Goal: Task Accomplishment & Management: Use online tool/utility

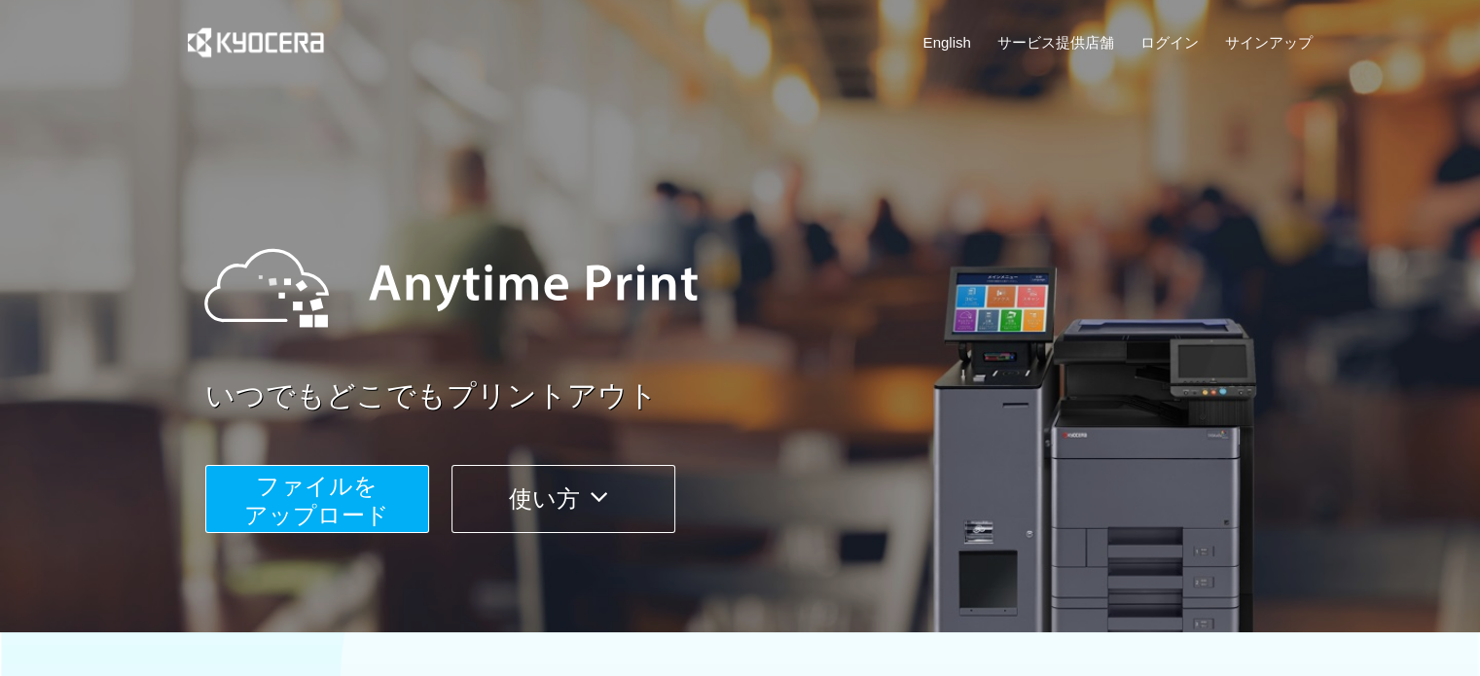
click at [307, 497] on span "ファイルを ​​アップロード" at bounding box center [316, 500] width 145 height 55
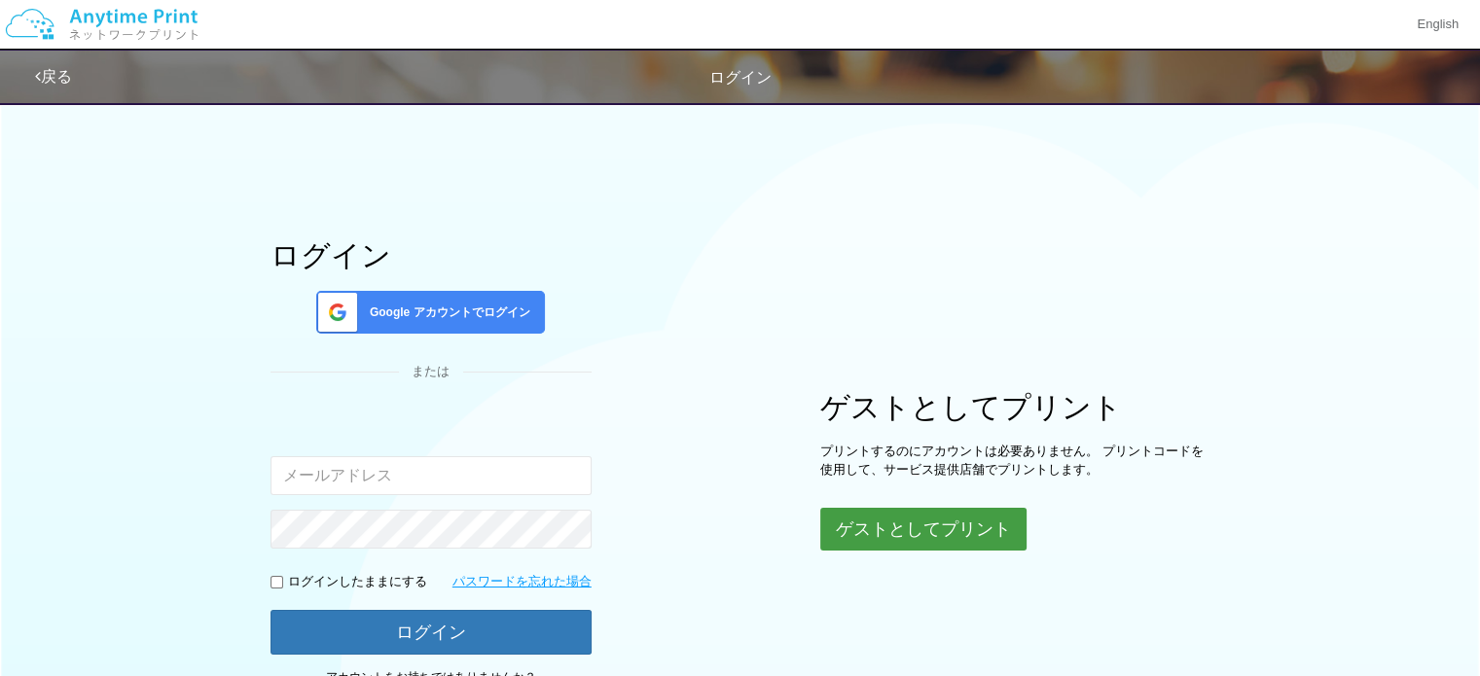
click at [980, 545] on button "ゲストとしてプリント" at bounding box center [923, 529] width 206 height 43
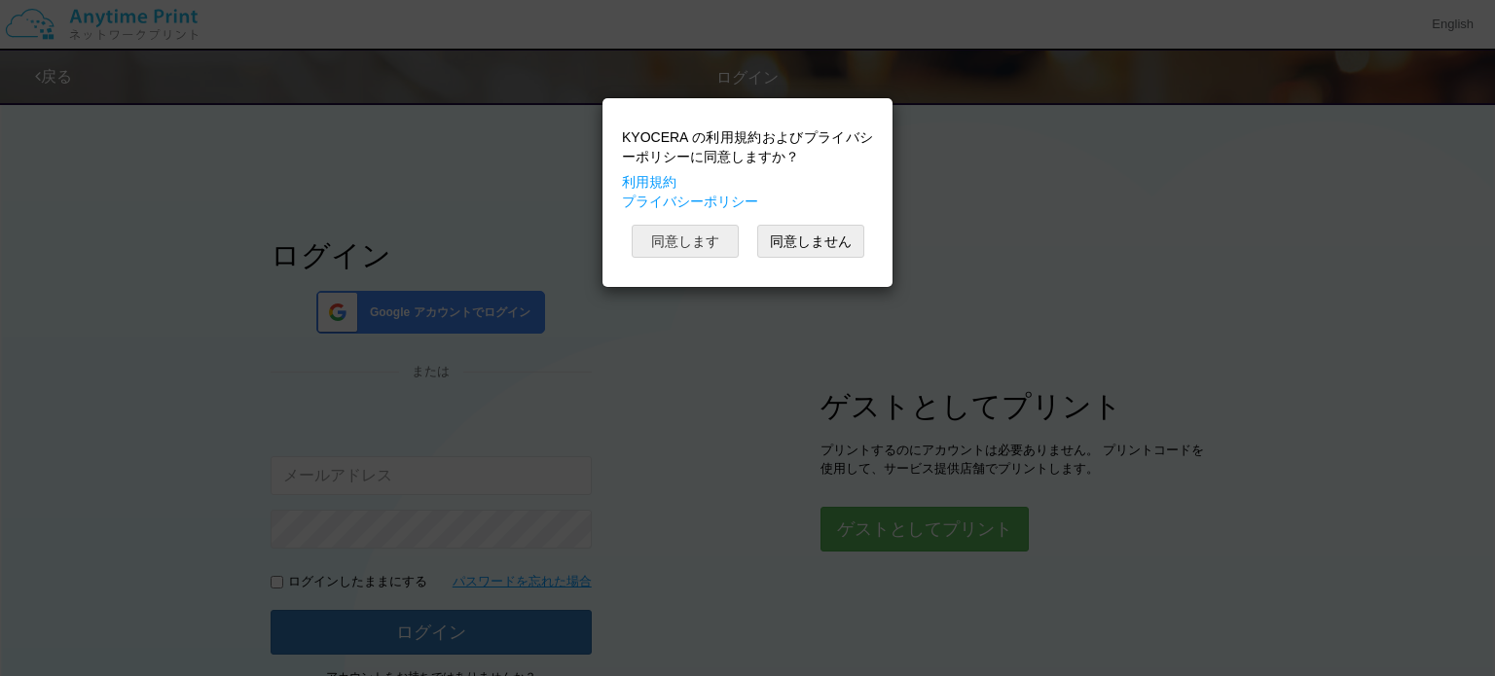
click at [716, 244] on button "同意します" at bounding box center [684, 241] width 107 height 33
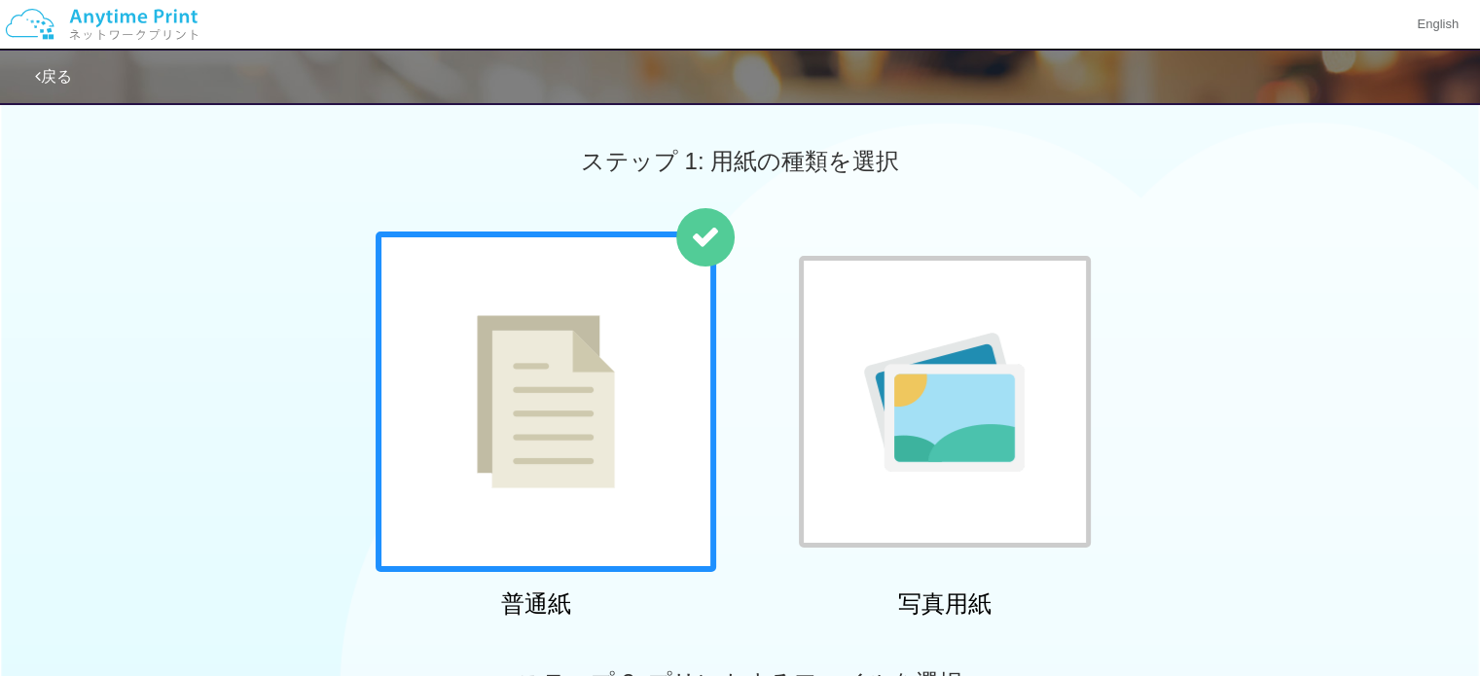
click at [922, 345] on img at bounding box center [944, 402] width 161 height 139
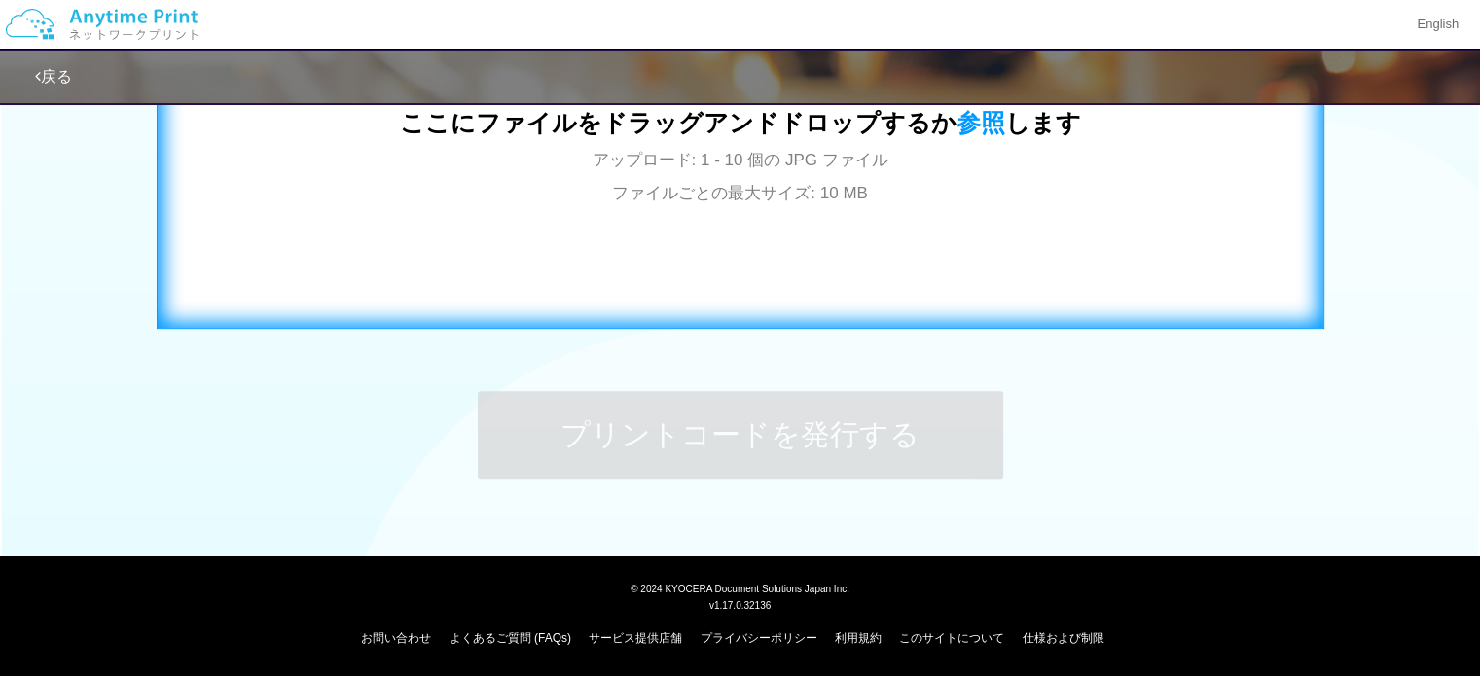
scroll to position [511, 0]
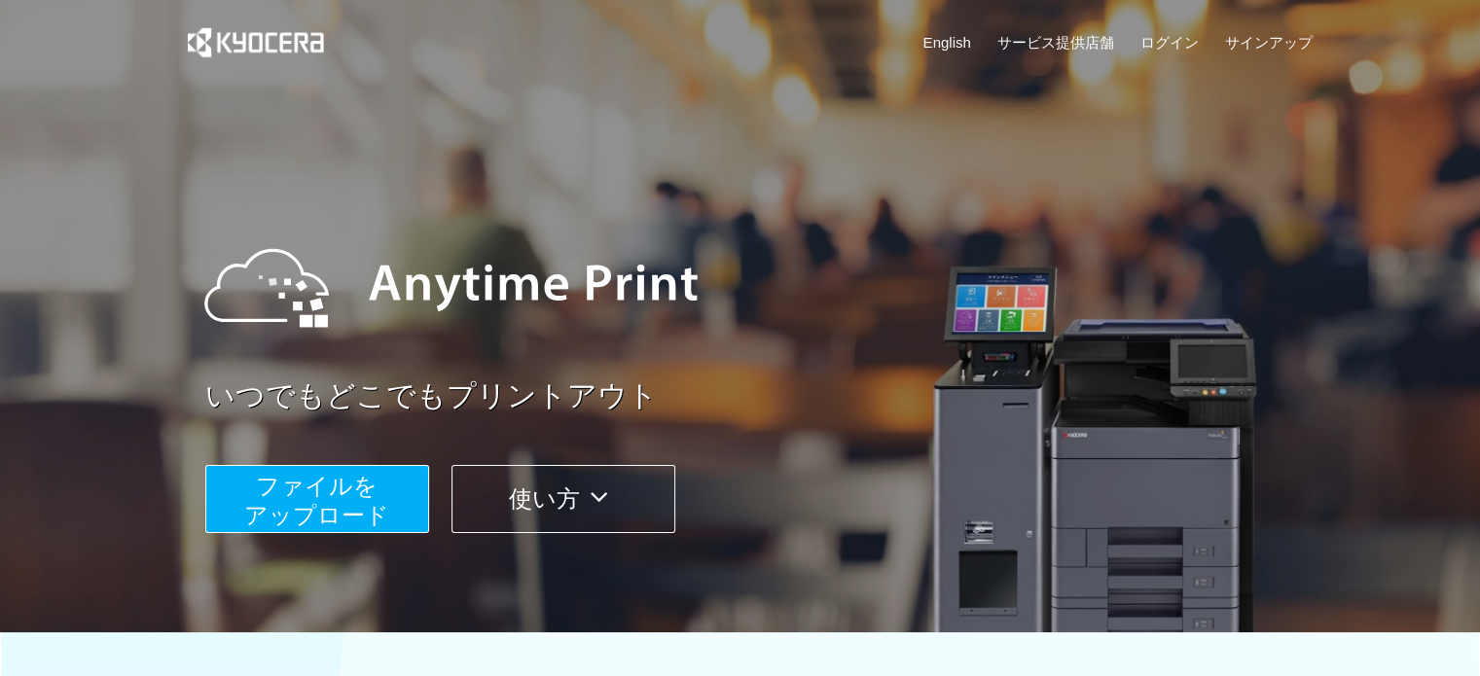
click at [546, 522] on button "使い方" at bounding box center [563, 499] width 224 height 68
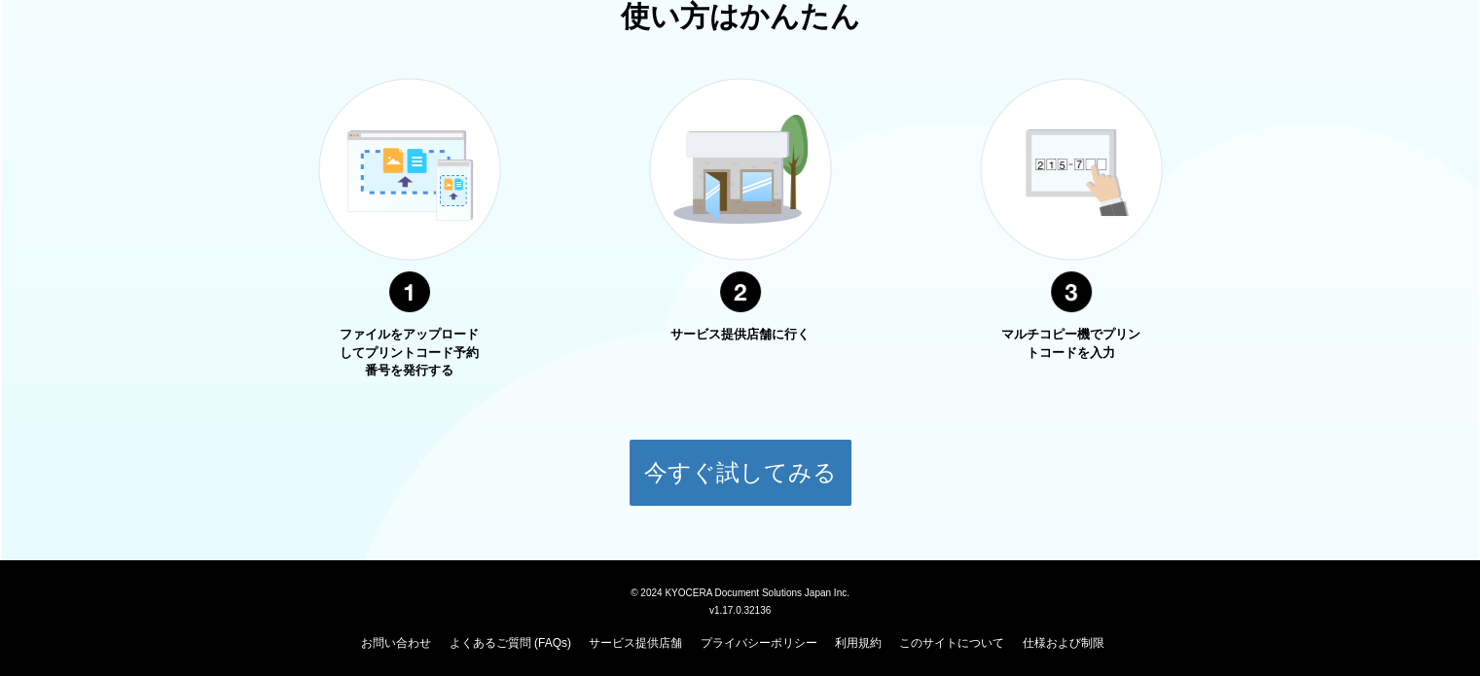
scroll to position [705, 0]
